Goal: Contribute content

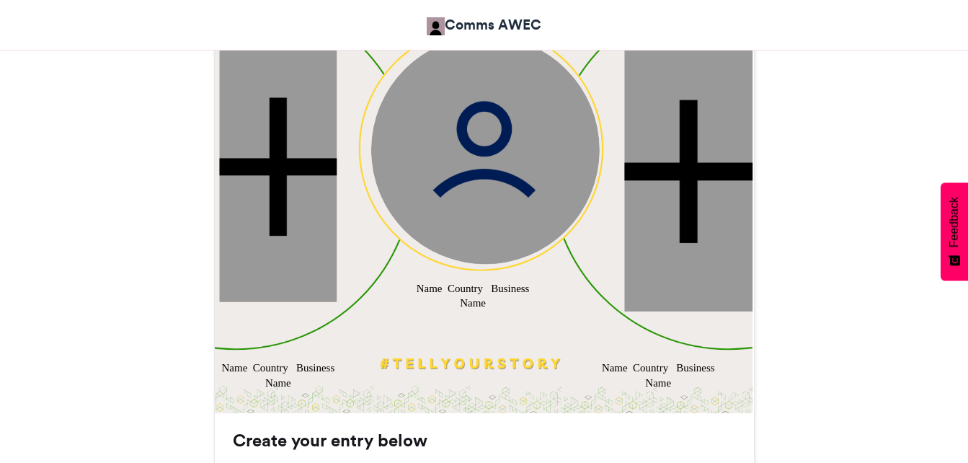
scroll to position [576, 0]
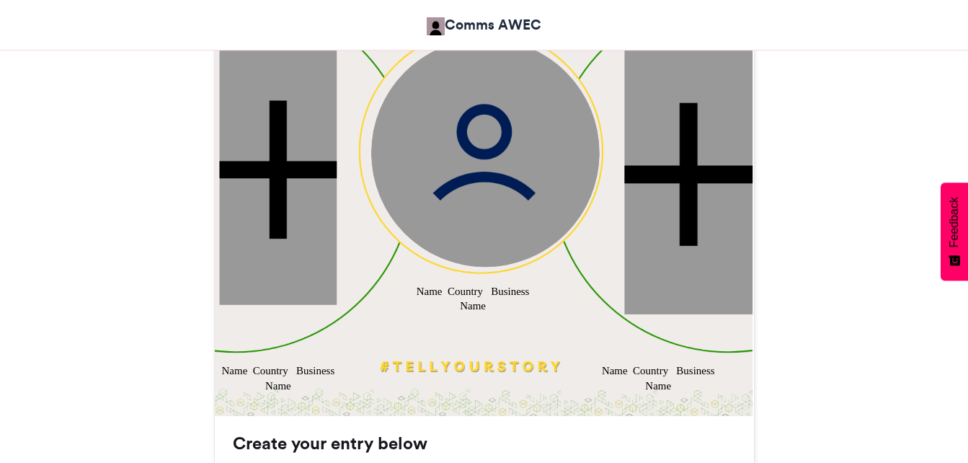
click at [478, 177] on img at bounding box center [484, 152] width 228 height 228
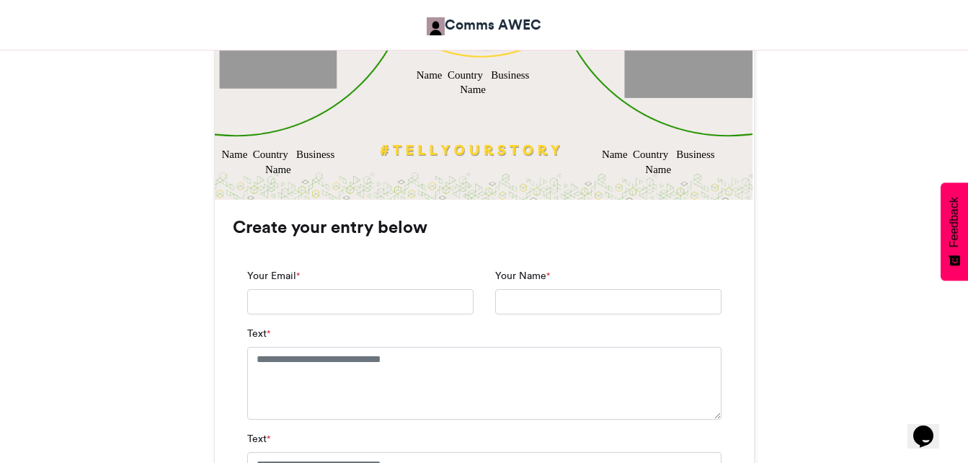
scroll to position [865, 0]
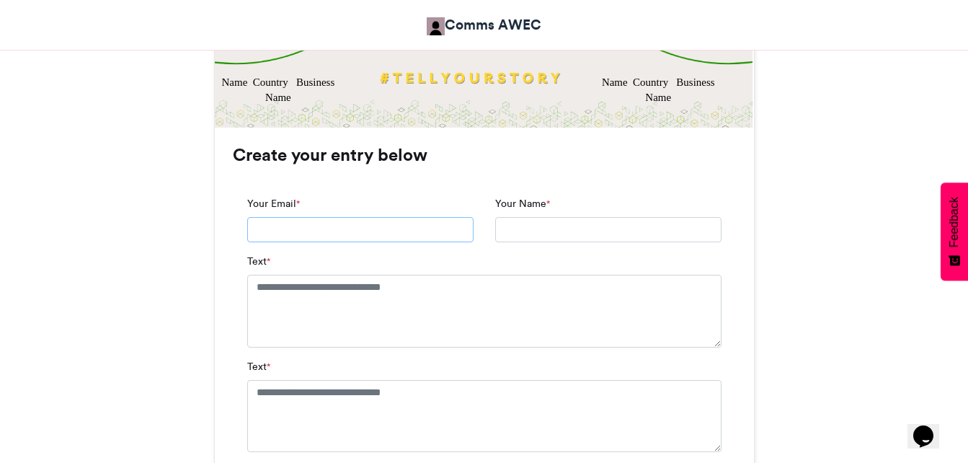
click at [329, 235] on input "Your Email *" at bounding box center [360, 230] width 226 height 26
type input "**********"
click at [520, 231] on input "Your Name *" at bounding box center [608, 230] width 226 height 26
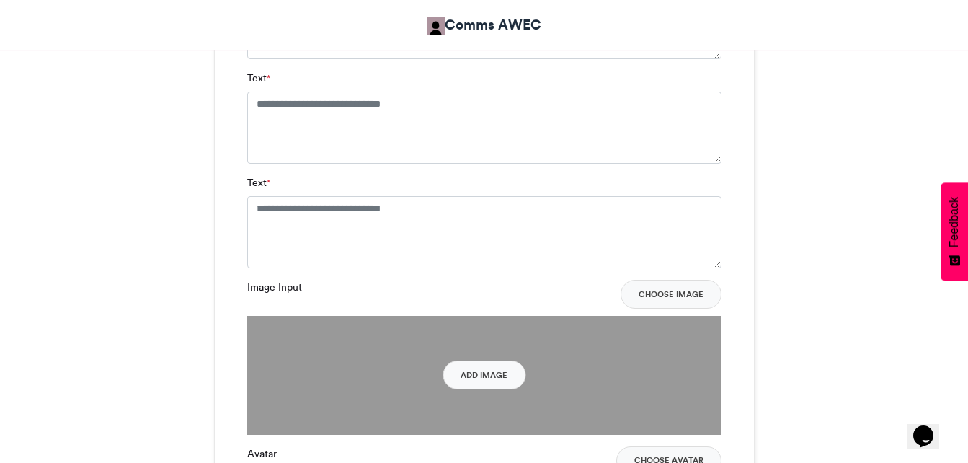
scroll to position [1225, 0]
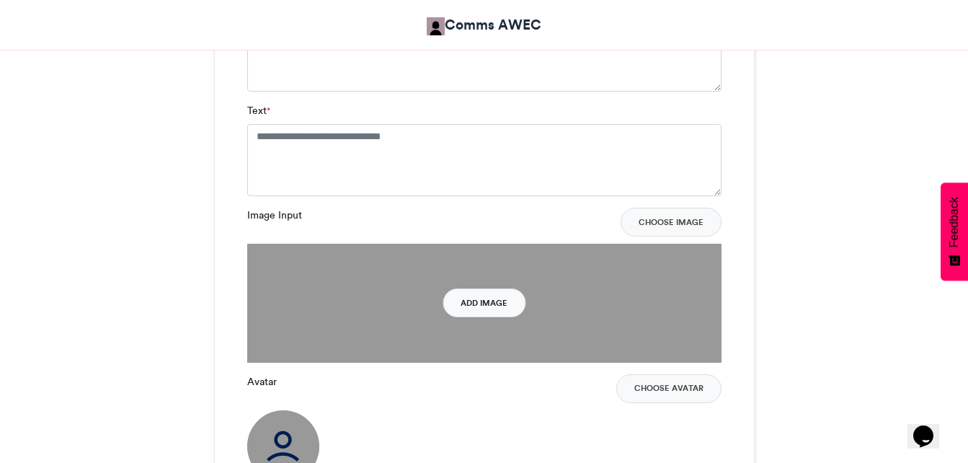
type input "**********"
click at [489, 302] on button "Add Image" at bounding box center [483, 302] width 83 height 29
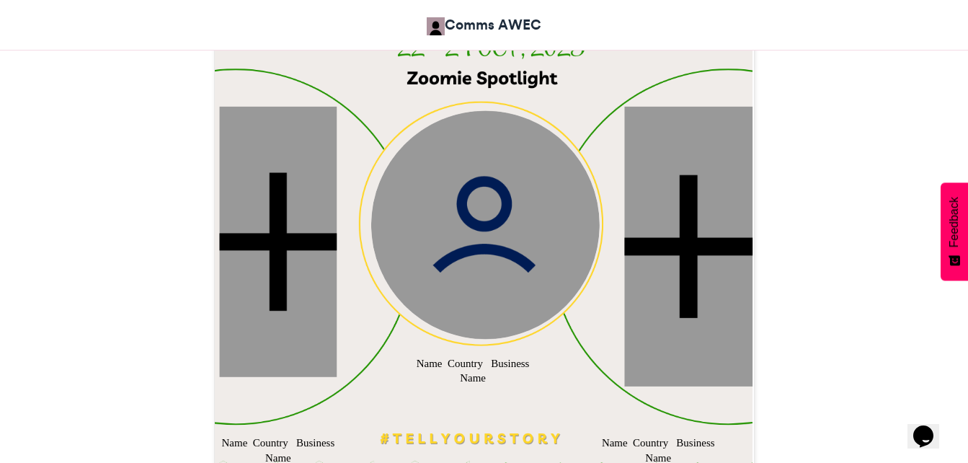
scroll to position [649, 0]
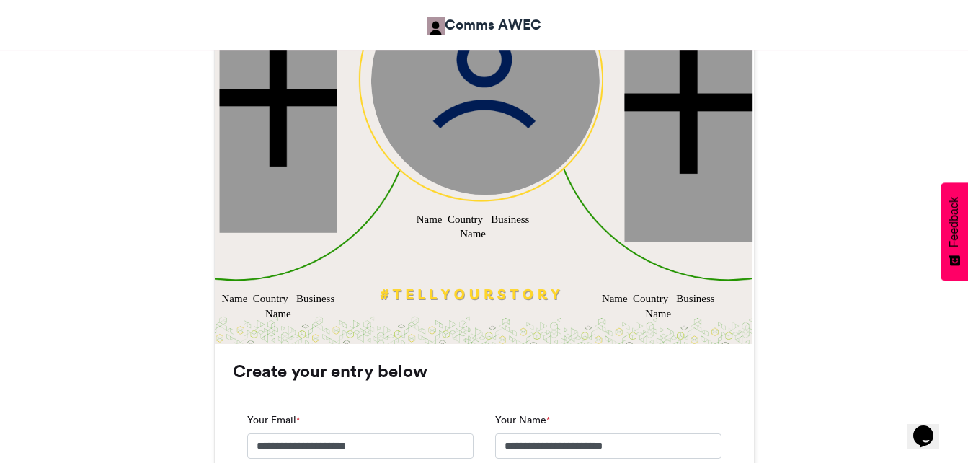
click at [310, 197] on div at bounding box center [277, 97] width 117 height 270
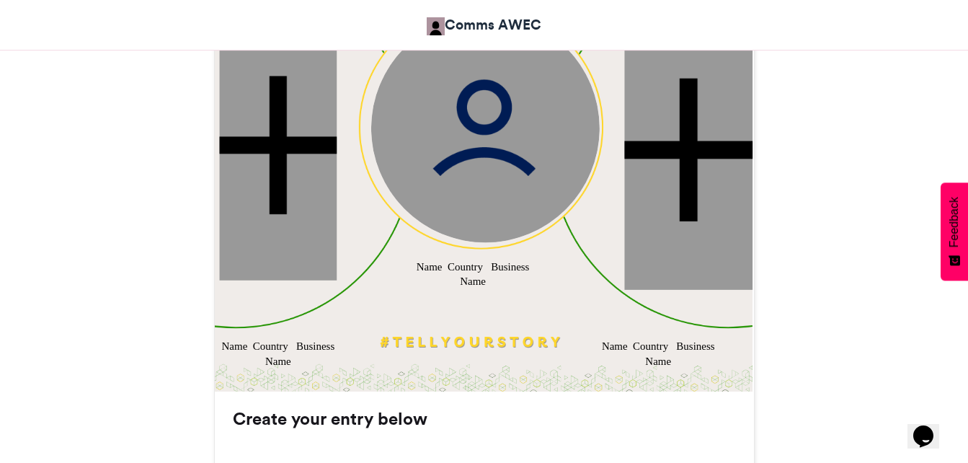
scroll to position [576, 0]
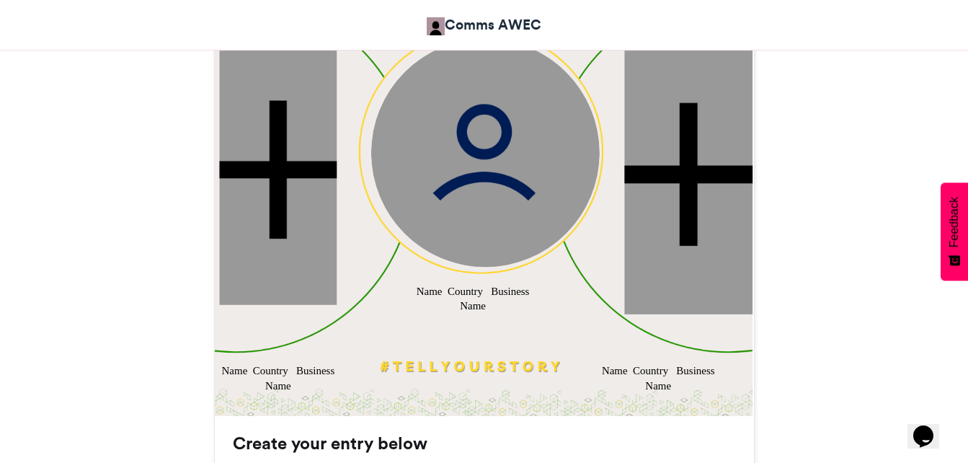
click at [453, 159] on img at bounding box center [484, 152] width 228 height 228
click at [477, 132] on img at bounding box center [484, 152] width 228 height 228
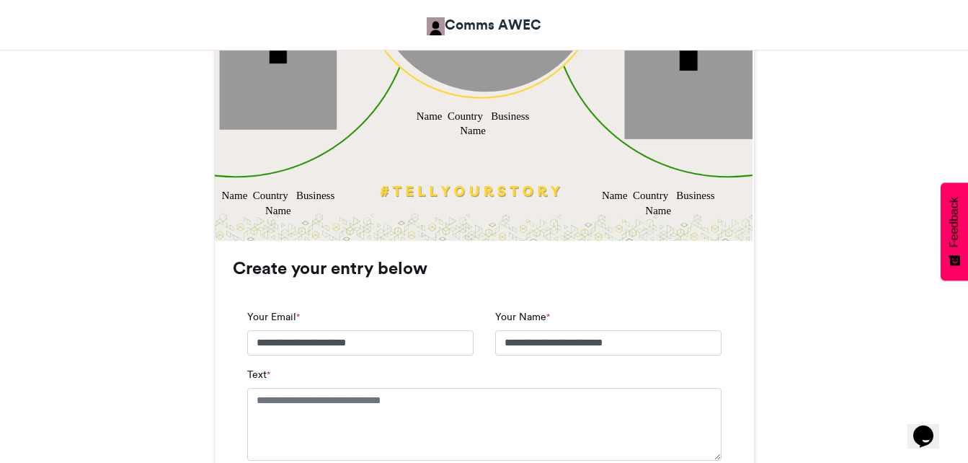
scroll to position [793, 0]
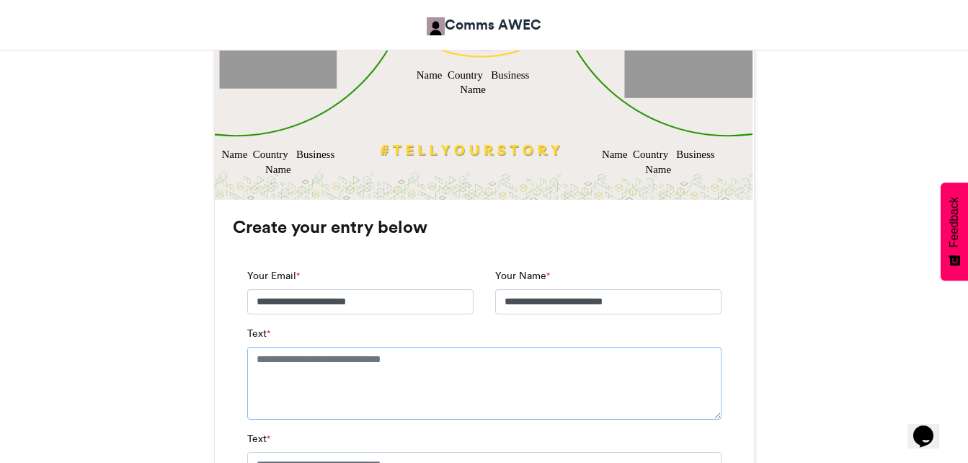
click at [297, 363] on textarea "Text *" at bounding box center [484, 383] width 474 height 72
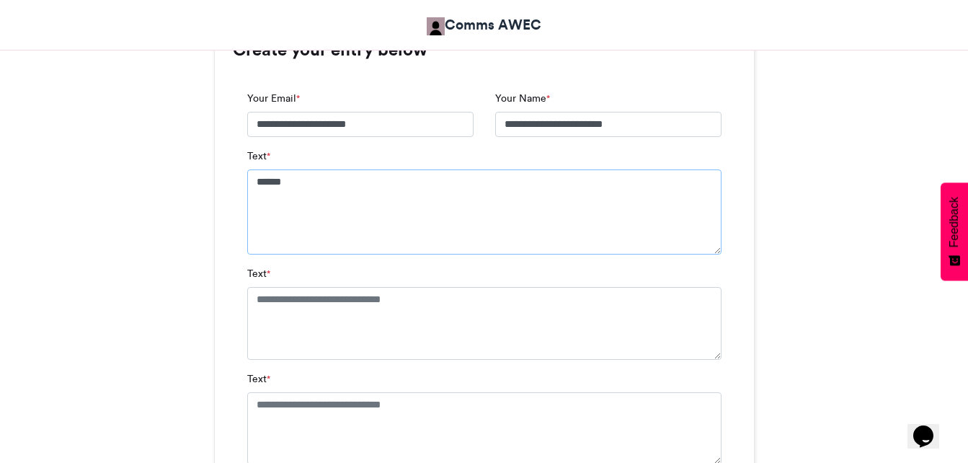
scroll to position [937, 0]
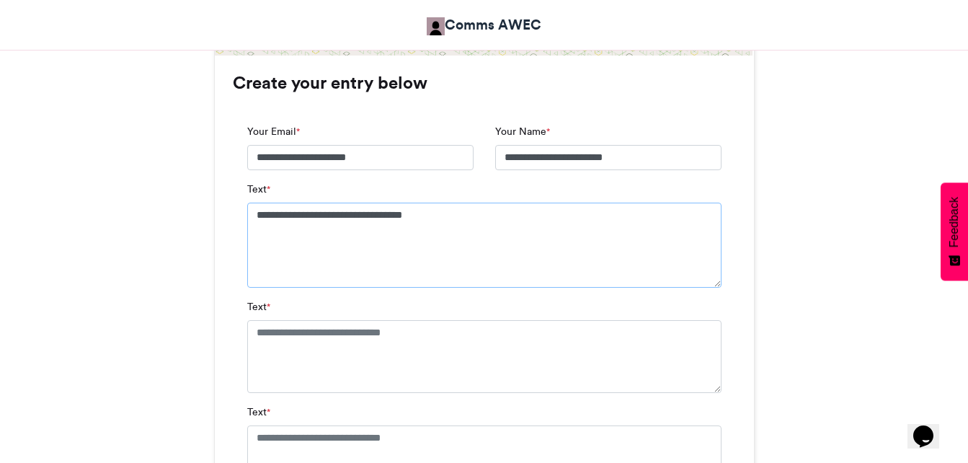
type textarea "**********"
click at [278, 338] on textarea "Text *" at bounding box center [484, 356] width 474 height 72
